Goal: Task Accomplishment & Management: Manage account settings

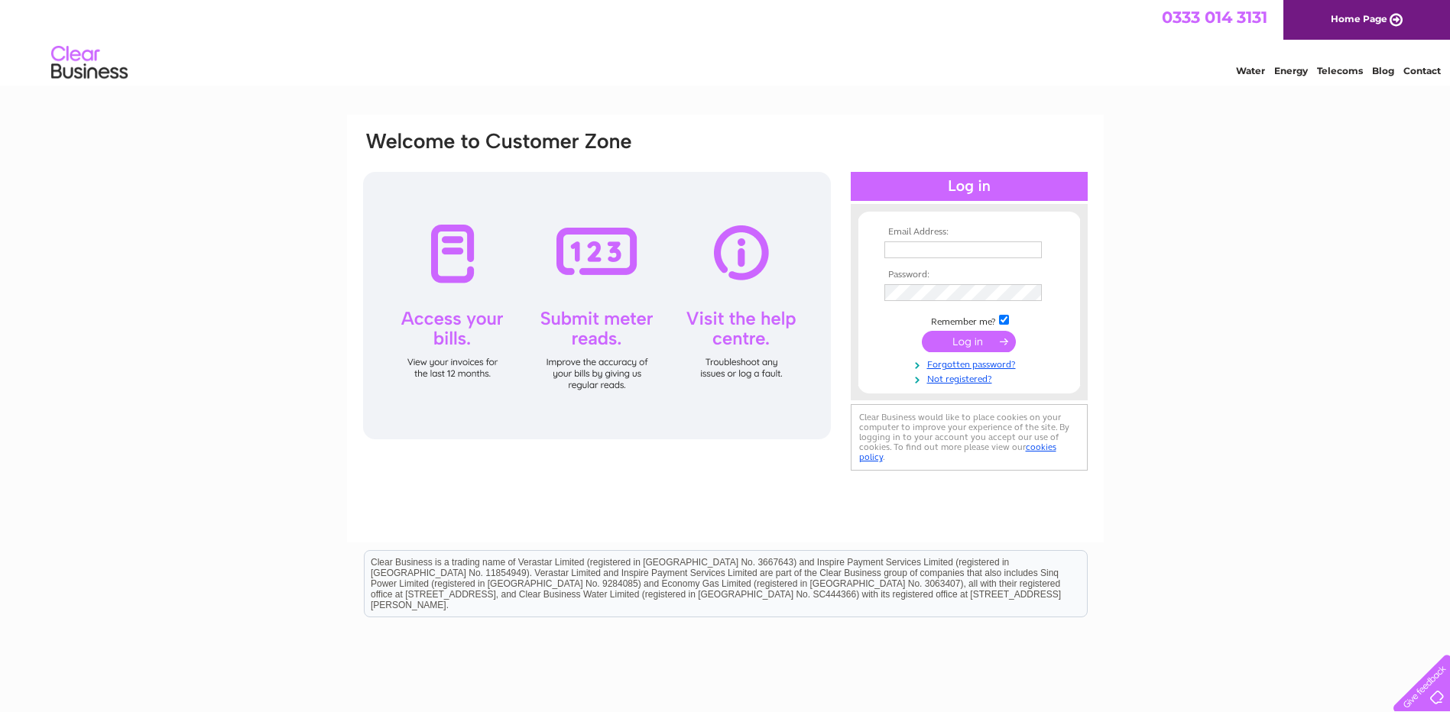
type input "hamiltonhardware1@gmail.com"
click at [983, 340] on input "submit" at bounding box center [969, 341] width 94 height 21
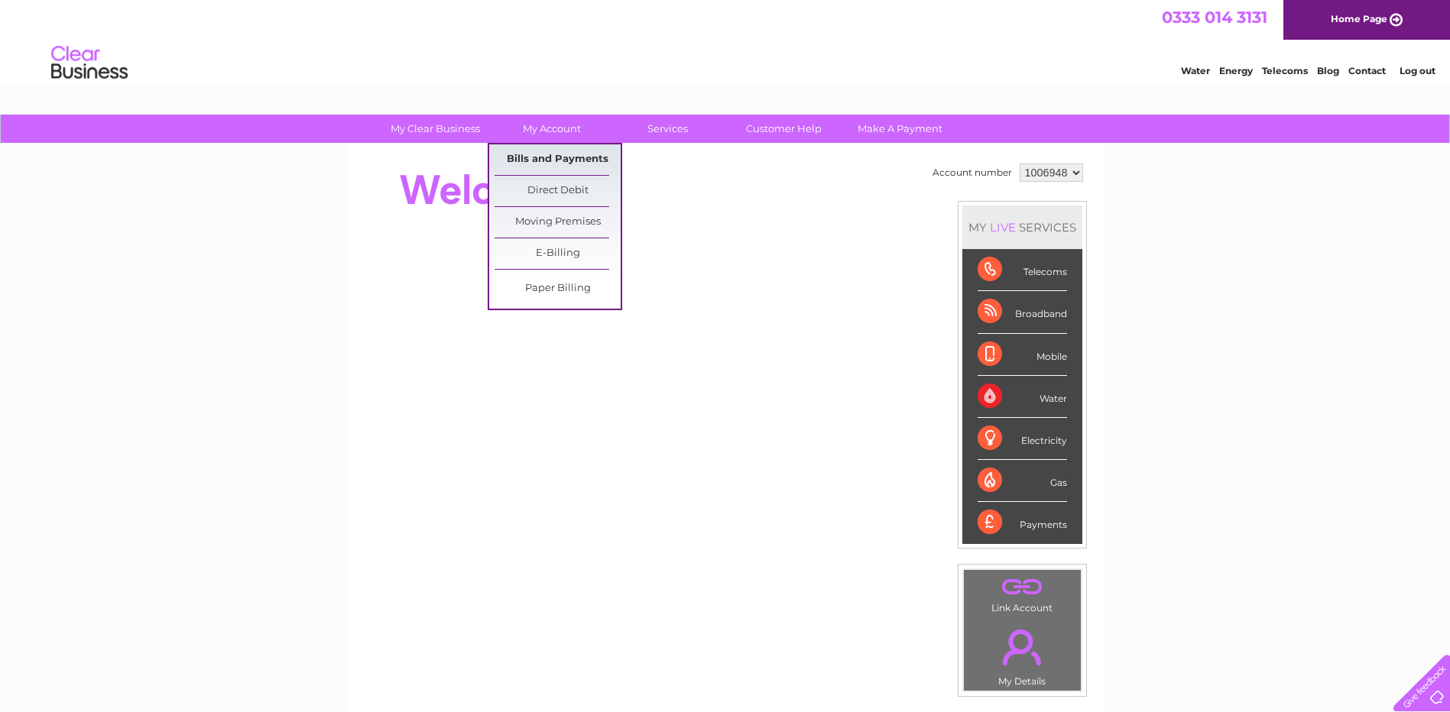
click at [536, 157] on link "Bills and Payments" at bounding box center [557, 159] width 126 height 31
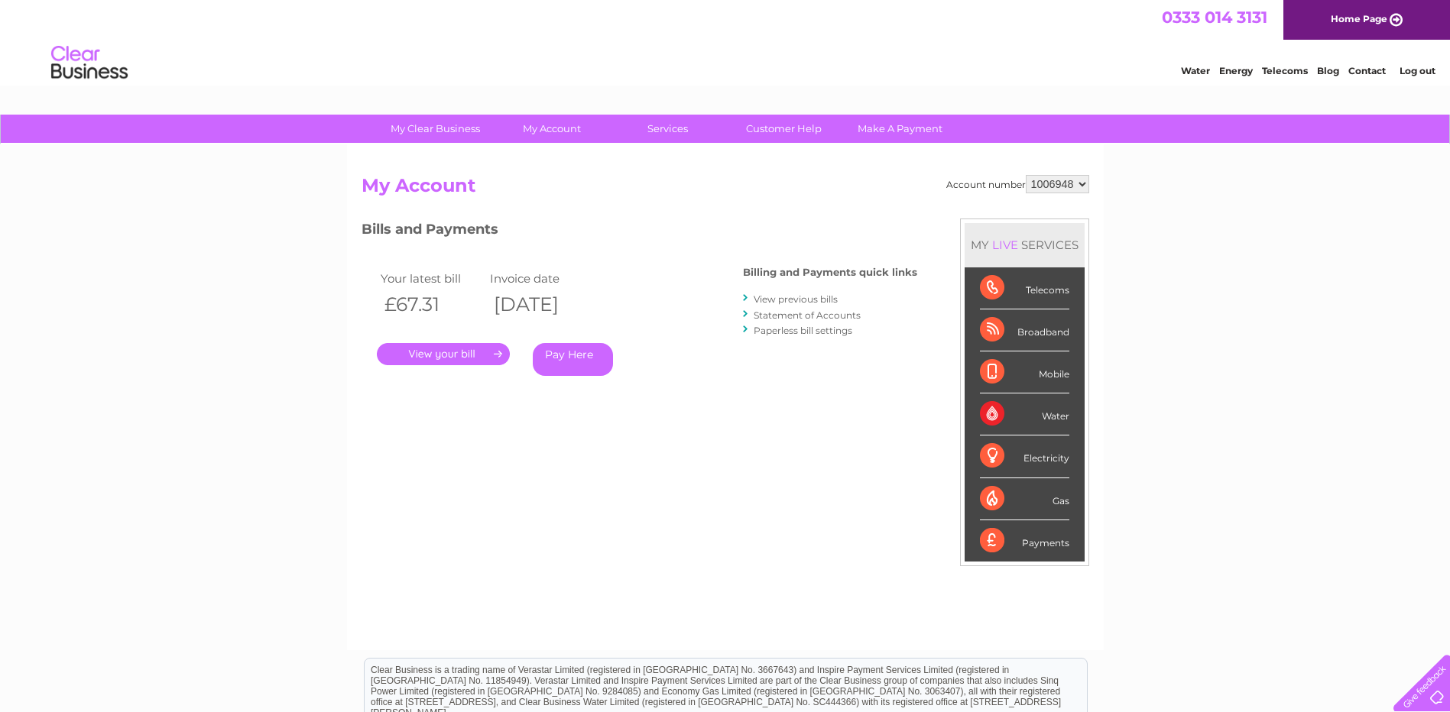
click at [461, 349] on link "." at bounding box center [443, 354] width 133 height 22
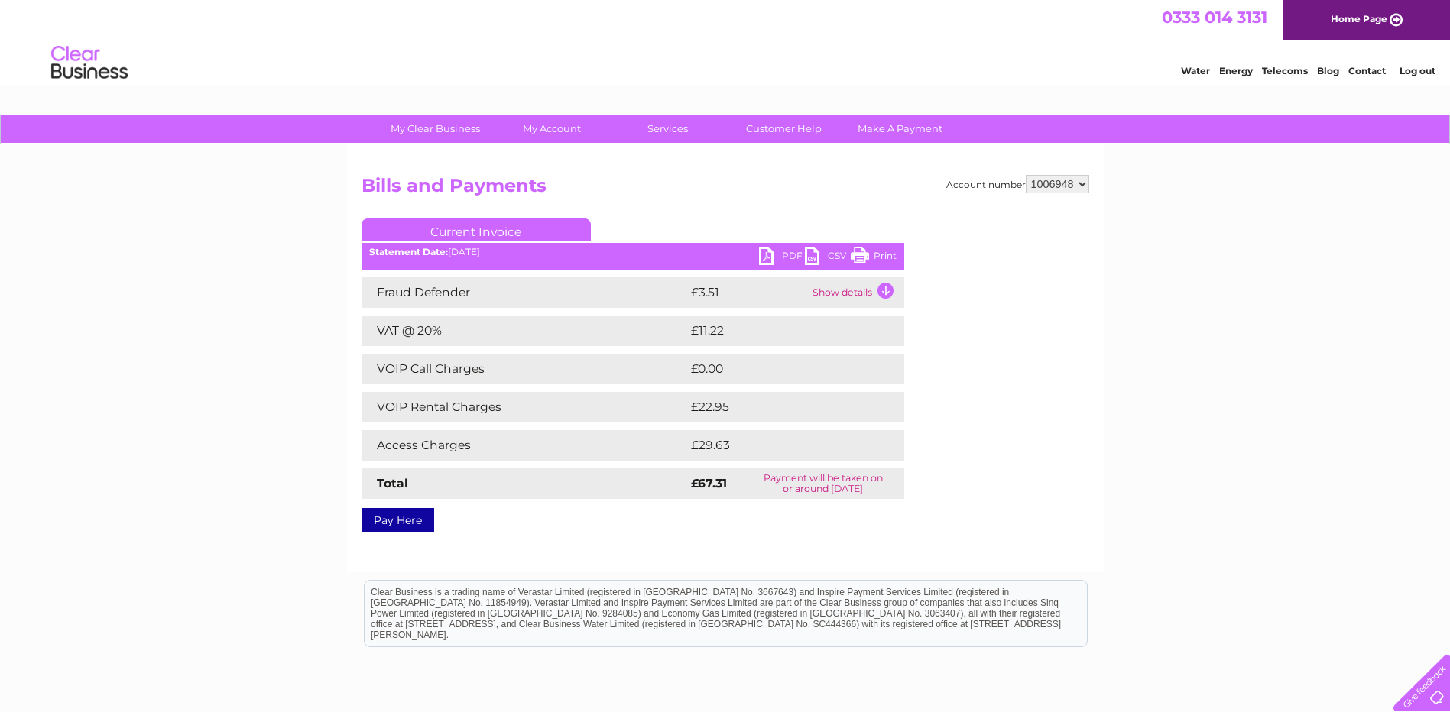
click at [772, 254] on link "PDF" at bounding box center [782, 258] width 46 height 22
